Goal: Communication & Community: Answer question/provide support

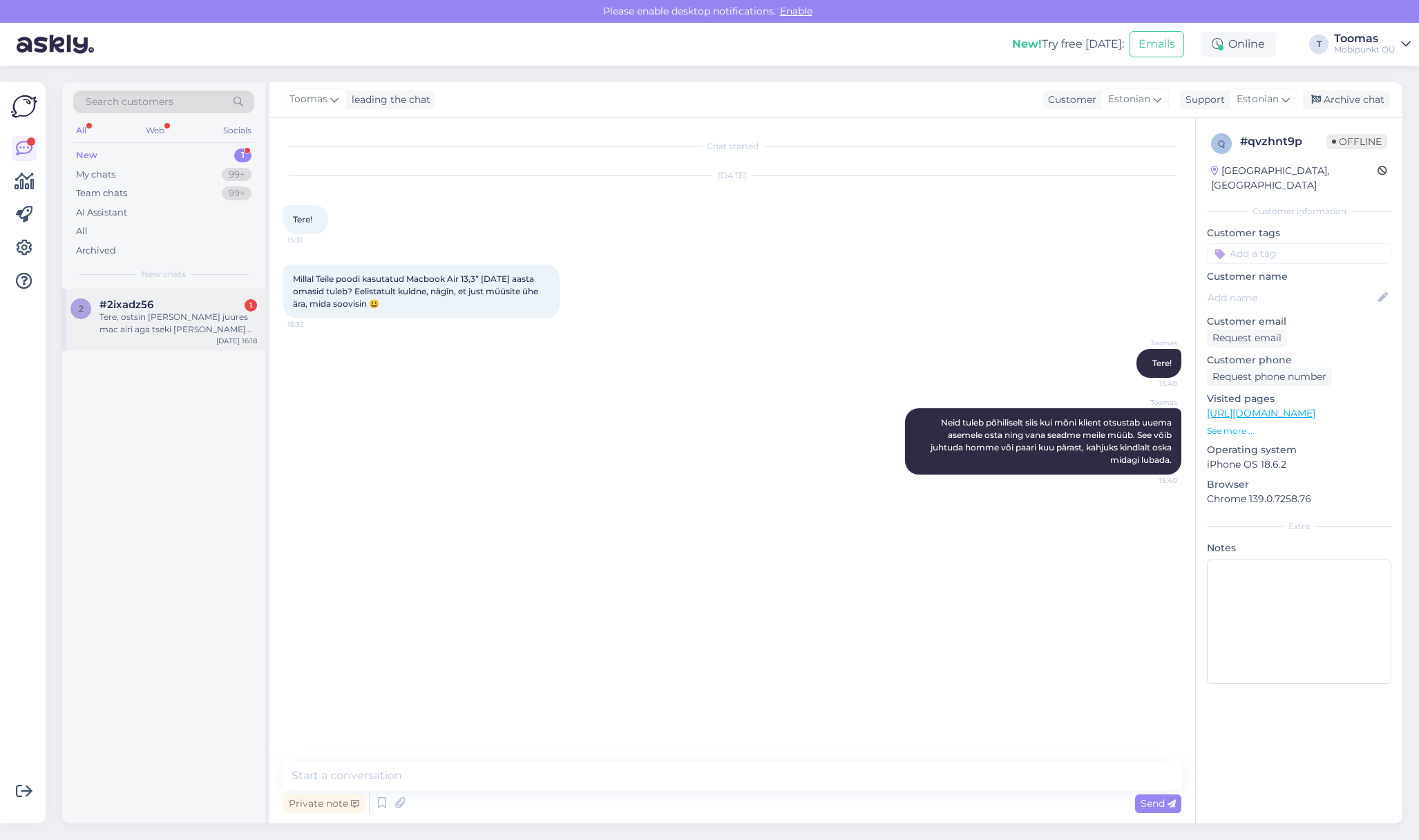
click at [252, 340] on div "[DATE] 16:18" at bounding box center [237, 340] width 41 height 10
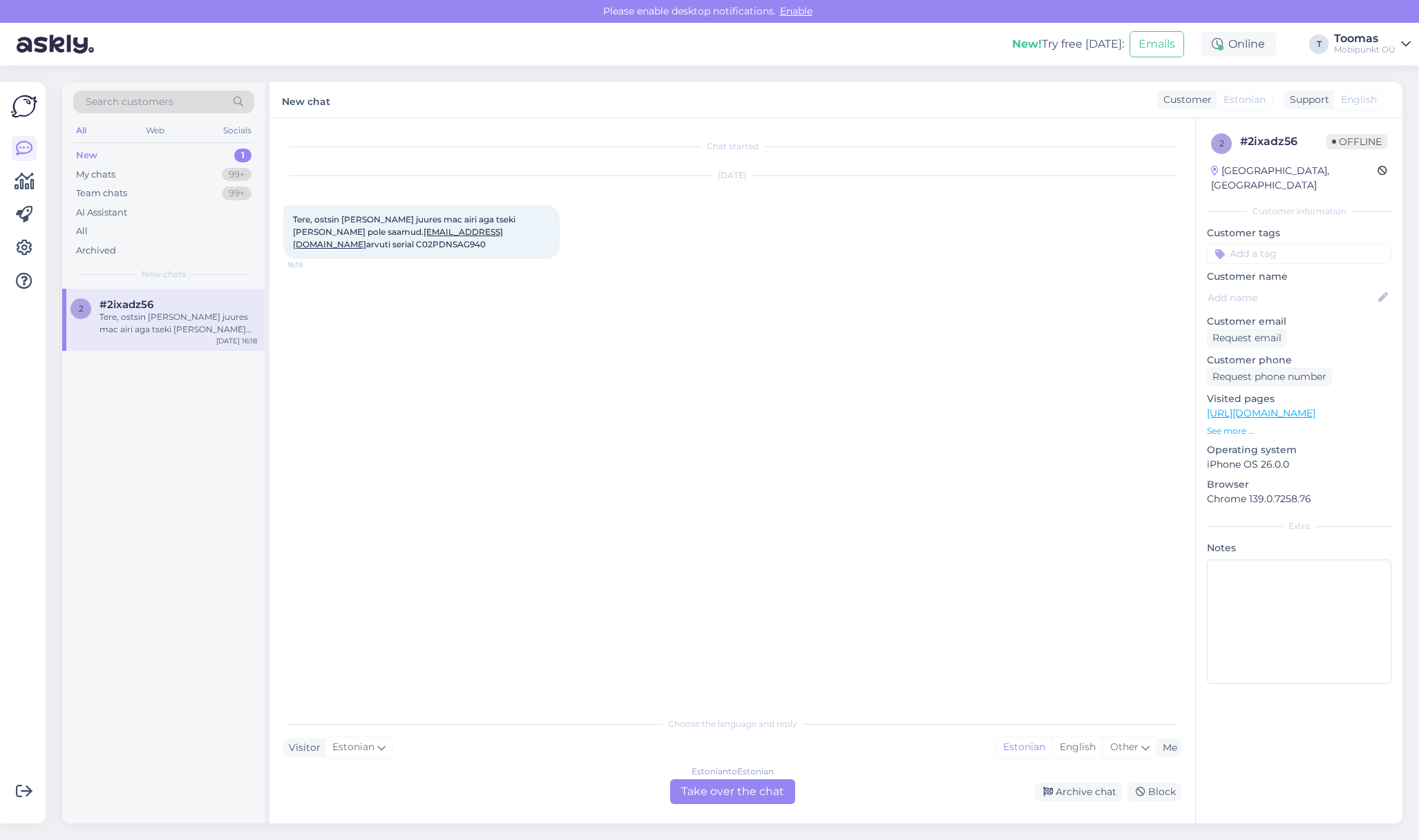
click at [745, 783] on div "Estonian to Estonian Take over the chat" at bounding box center [733, 791] width 125 height 25
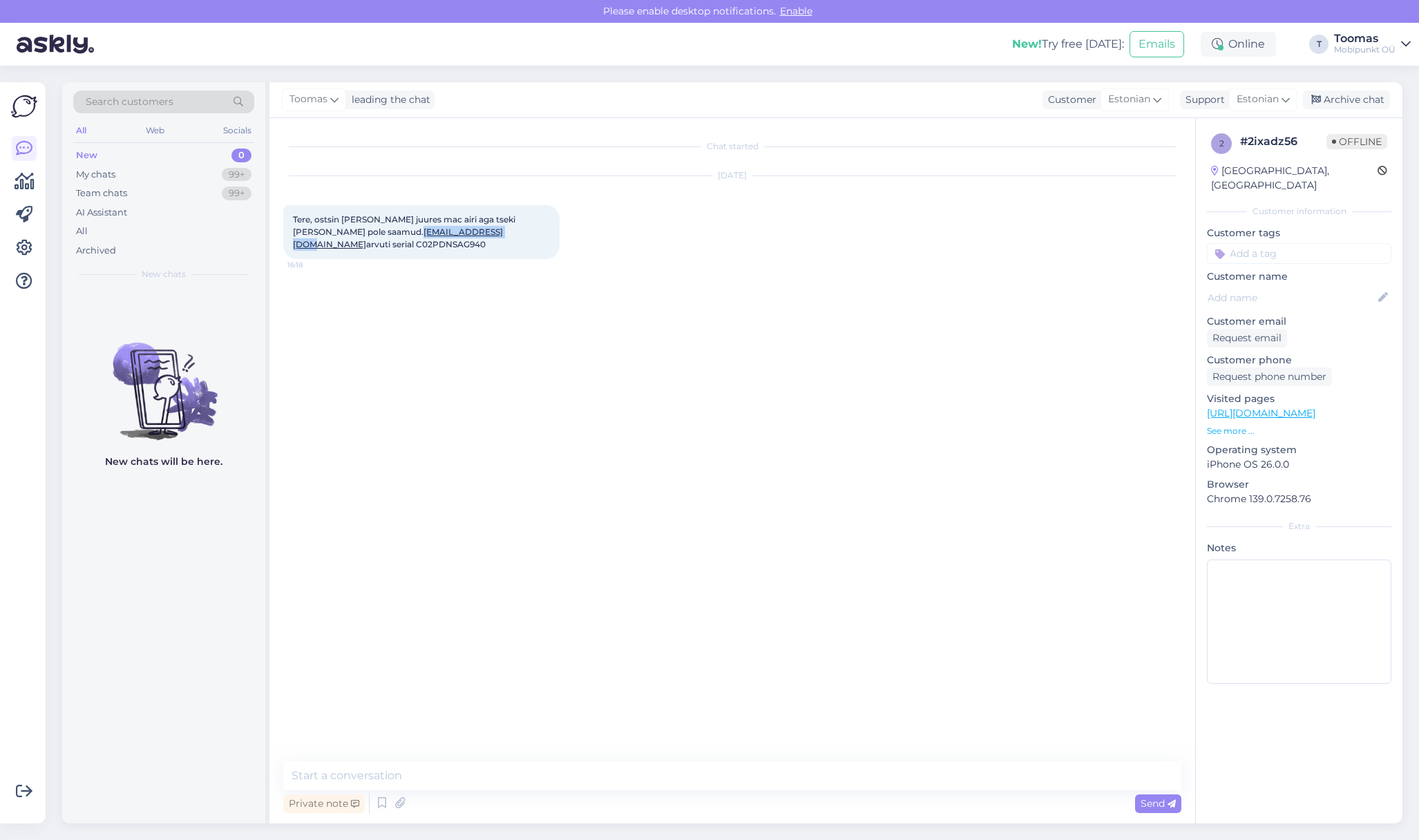
drag, startPoint x: 444, startPoint y: 233, endPoint x: 353, endPoint y: 232, distance: 91.0
click at [352, 232] on span "Tere, ostsin [PERSON_NAME] juures mac airi aga tseki [PERSON_NAME] pole saamud.…" at bounding box center [406, 231] width 225 height 35
copy link "[EMAIL_ADDRESS][DOMAIN_NAME]"
click at [484, 396] on div "Chat started [DATE] Tere, ostsin [PERSON_NAME] juures mac airi aga tseki [PERSO…" at bounding box center [739, 440] width 911 height 617
click at [390, 797] on icon at bounding box center [399, 803] width 19 height 20
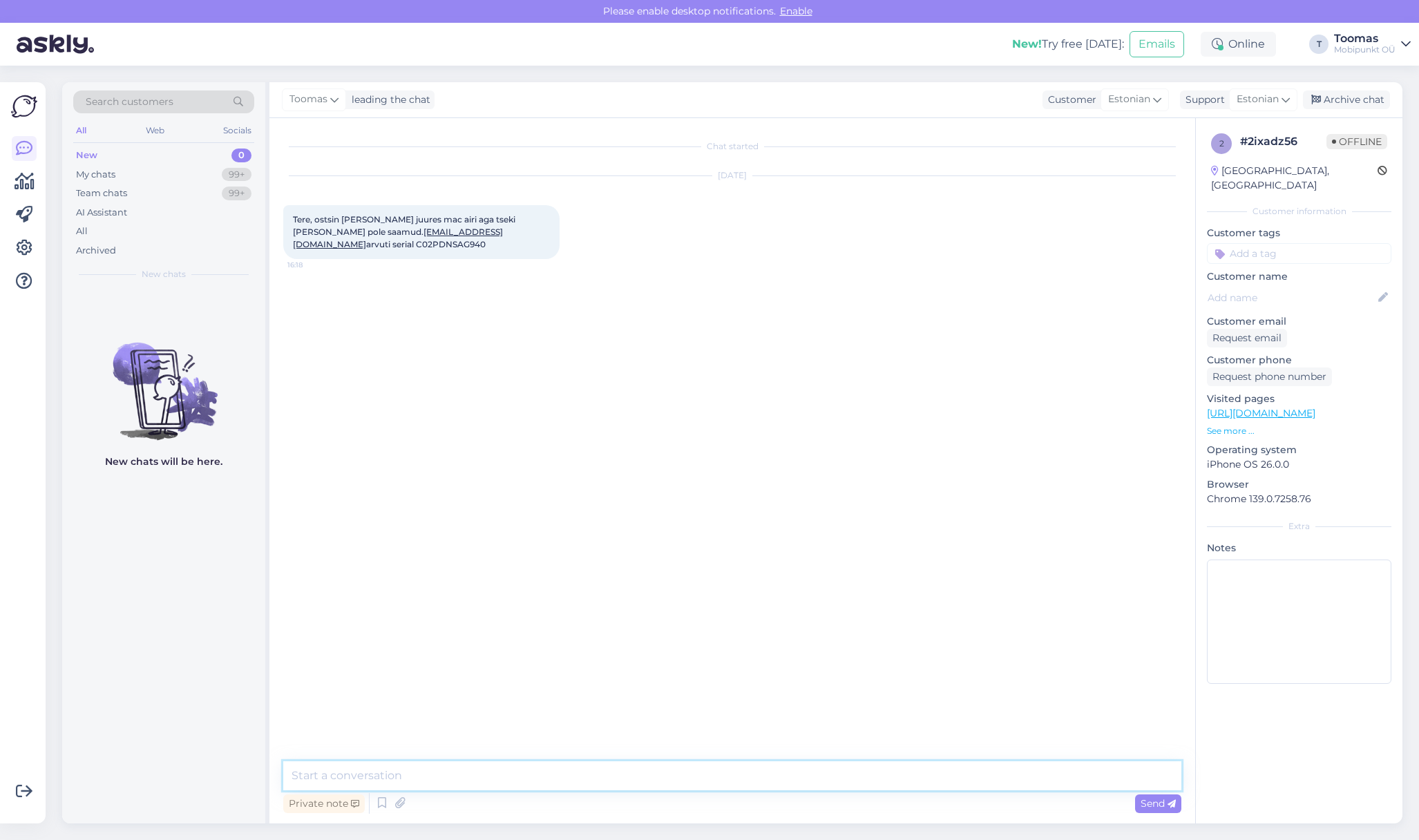
click at [626, 775] on textarea at bounding box center [732, 775] width 898 height 29
type textarea "Tere. Saatsin Teile uuesti arve. Loodetavasti nüüd jõudis [PERSON_NAME]"
click at [668, 643] on div "Chat started [DATE] Tere, ostsin [PERSON_NAME] juures mac airi aga tseki [PERSO…" at bounding box center [739, 440] width 911 height 617
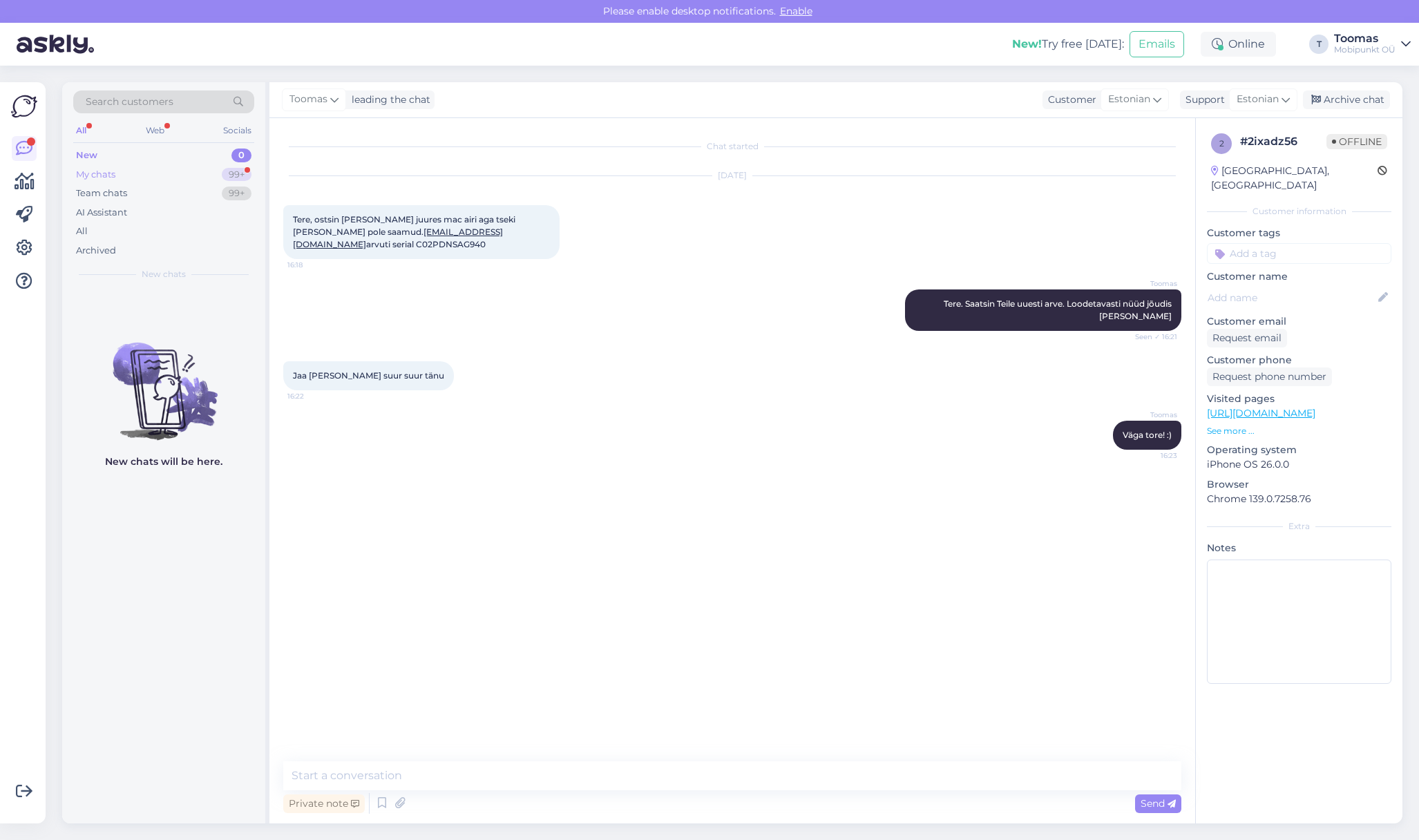
click at [247, 177] on div "99+" at bounding box center [237, 174] width 30 height 14
